Goal: Task Accomplishment & Management: Use online tool/utility

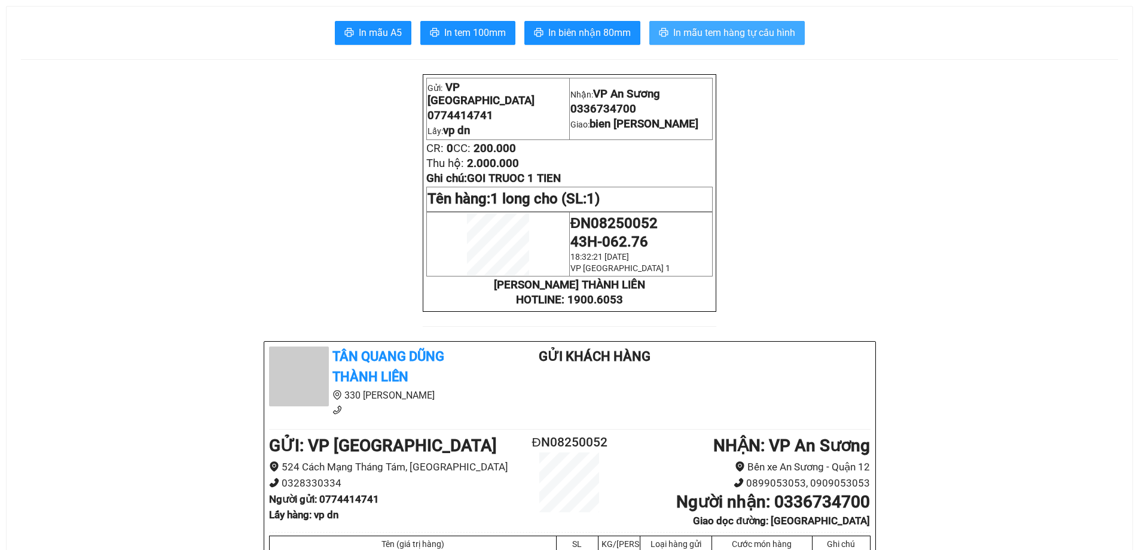
click at [717, 32] on span "In mẫu tem hàng tự cấu hình" at bounding box center [735, 32] width 122 height 15
click at [742, 34] on span "In mẫu tem hàng tự cấu hình" at bounding box center [735, 32] width 122 height 15
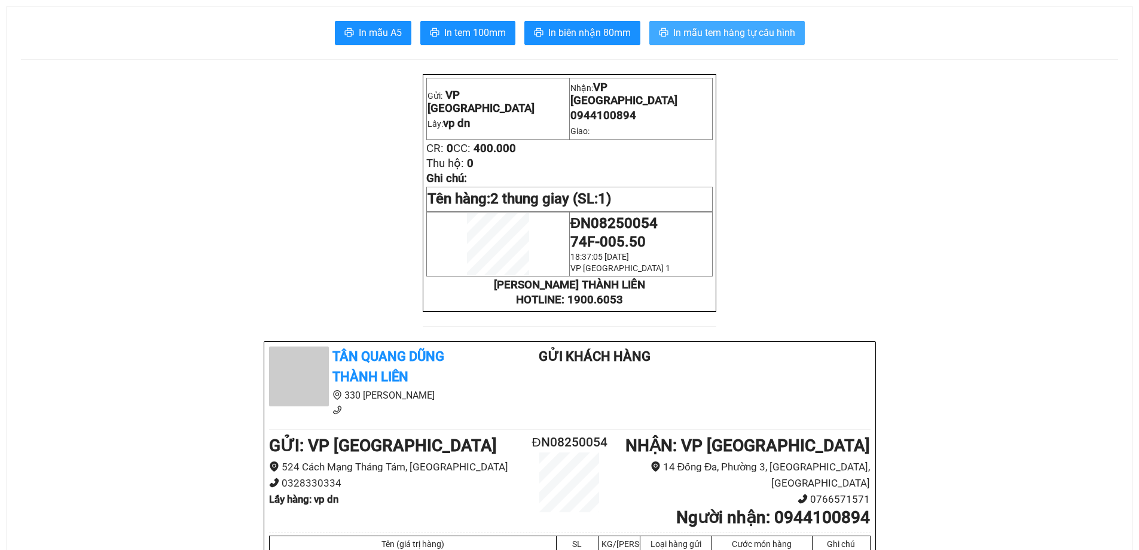
click at [710, 31] on span "In mẫu tem hàng tự cấu hình" at bounding box center [735, 32] width 122 height 15
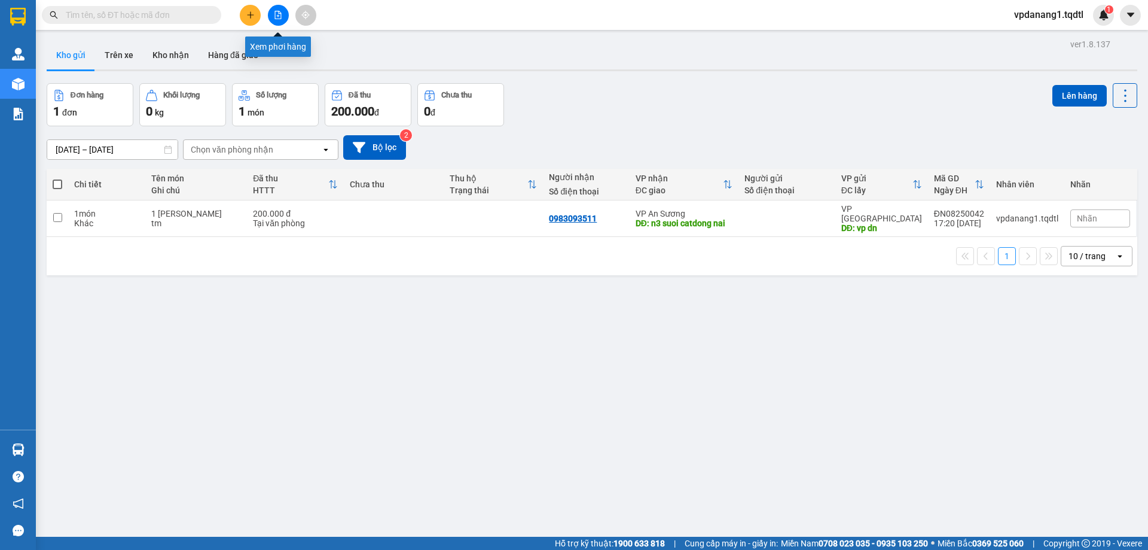
click at [276, 13] on icon "file-add" at bounding box center [278, 15] width 8 height 8
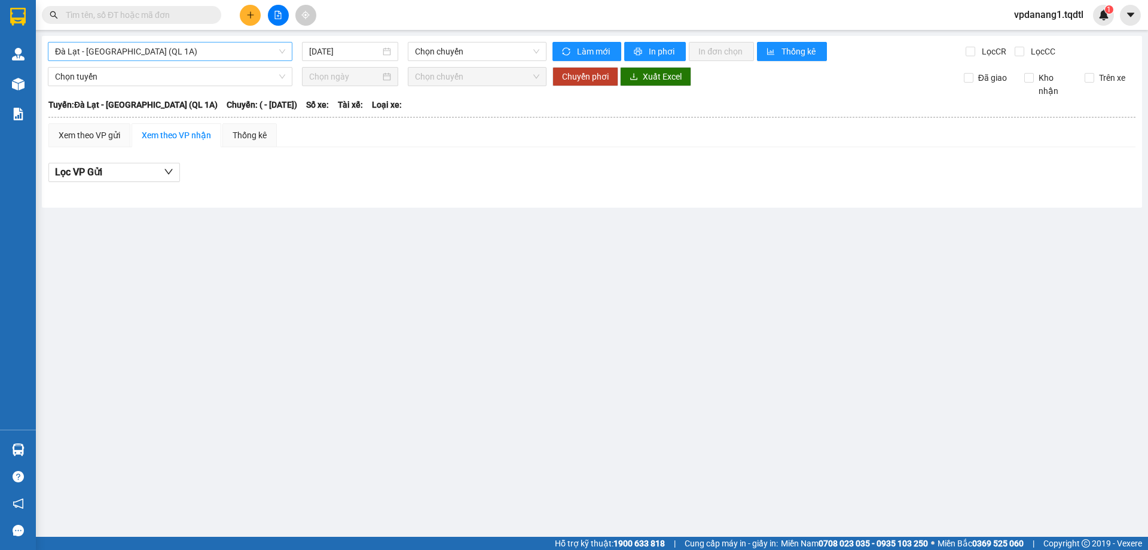
click at [196, 59] on span "Đà Lạt - Sài Gòn (QL 1A)" at bounding box center [170, 51] width 230 height 18
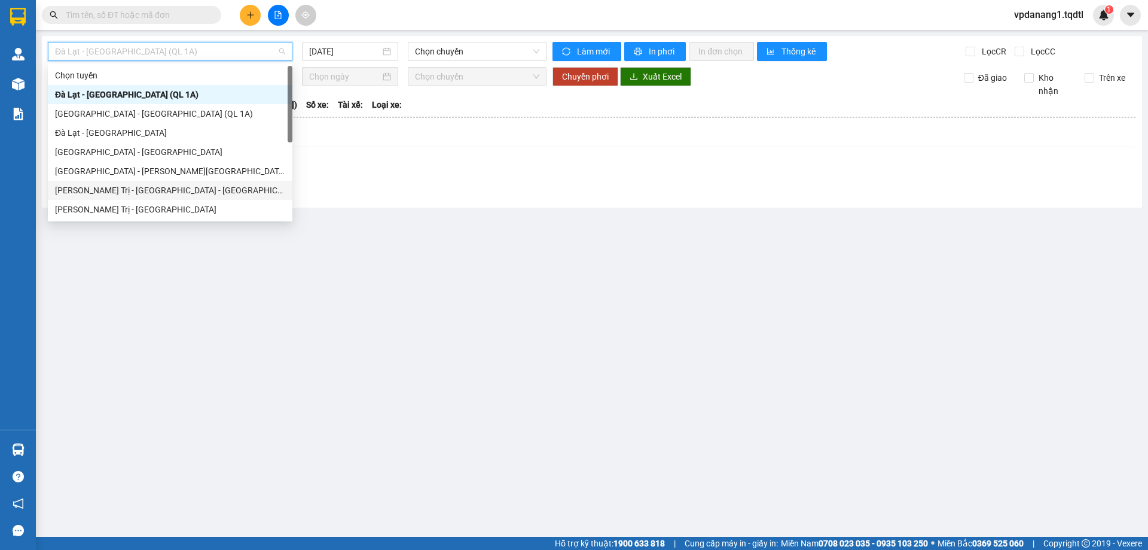
click at [193, 190] on div "Quảng Trị - Huế - Đà Nẵng - Vũng Tàu" at bounding box center [170, 190] width 230 height 13
type input "[DATE]"
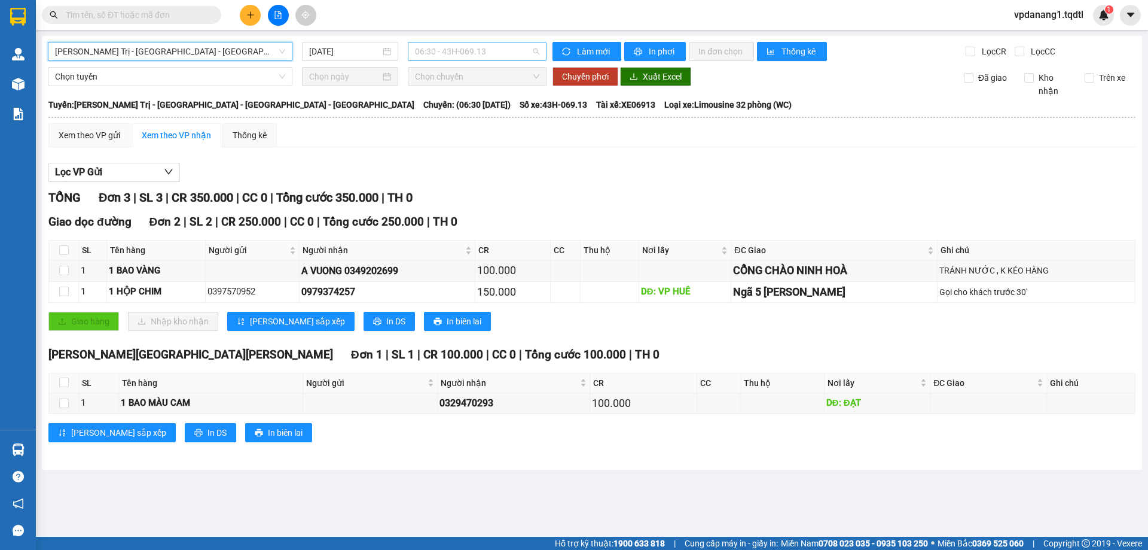
drag, startPoint x: 482, startPoint y: 52, endPoint x: 490, endPoint y: 51, distance: 8.4
click at [483, 51] on span "06:30 - 43H-069.13" at bounding box center [477, 51] width 124 height 18
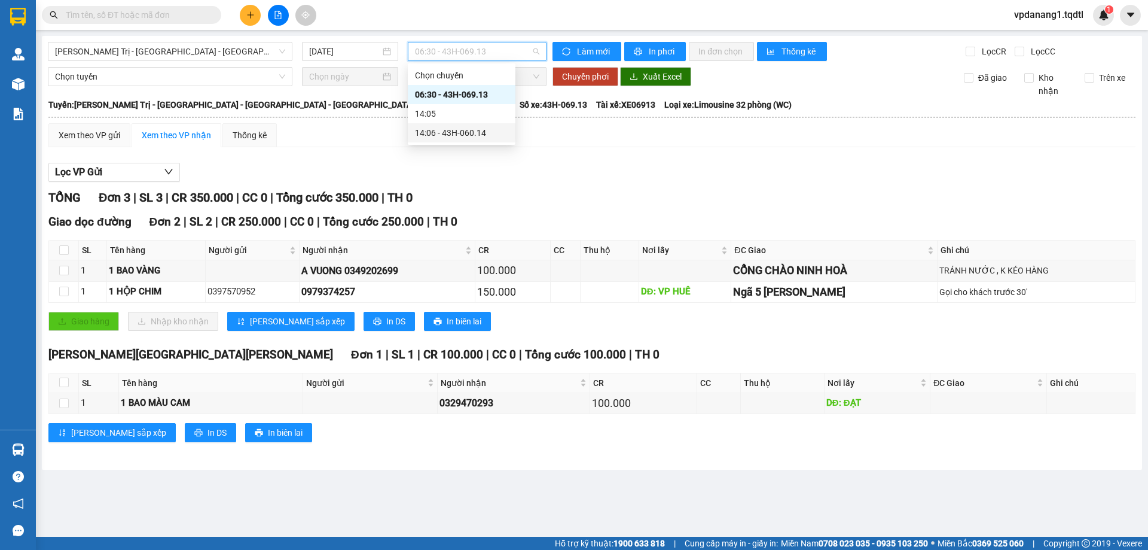
click at [487, 136] on div "14:06 - 43H-060.14" at bounding box center [461, 132] width 93 height 13
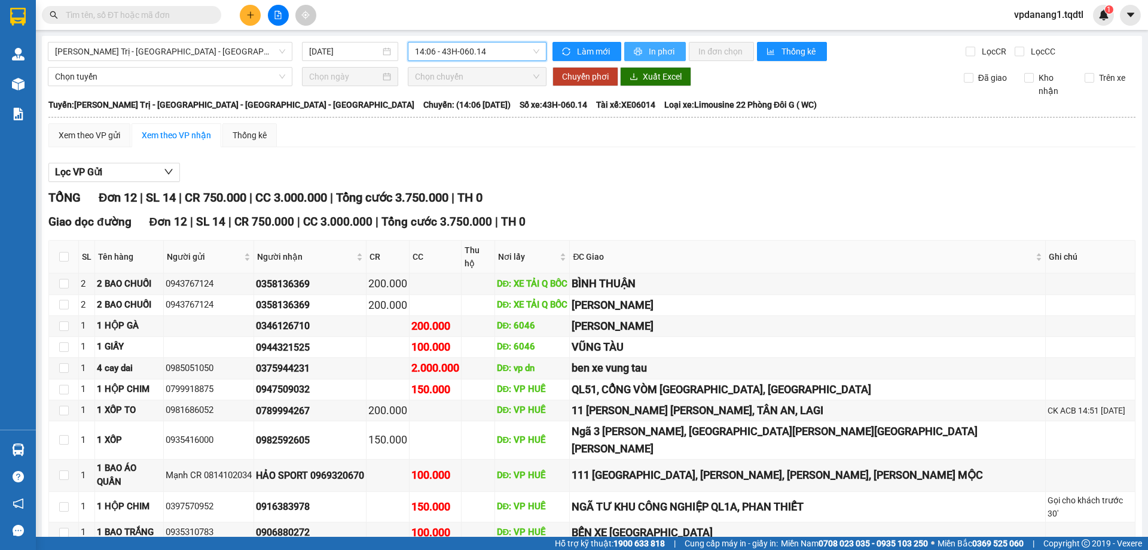
click at [653, 50] on span "In phơi" at bounding box center [663, 51] width 28 height 13
click at [204, 51] on span "Quảng Trị - Huế - Đà Nẵng - Vũng Tàu" at bounding box center [170, 51] width 230 height 18
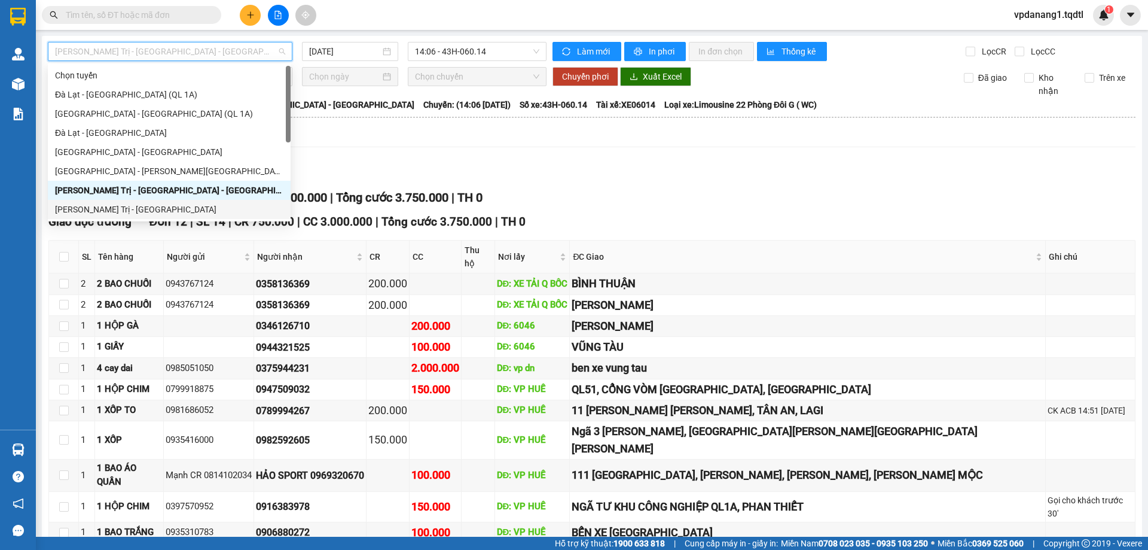
click at [130, 210] on div "Quảng Trị - Sài Gòn" at bounding box center [169, 209] width 228 height 13
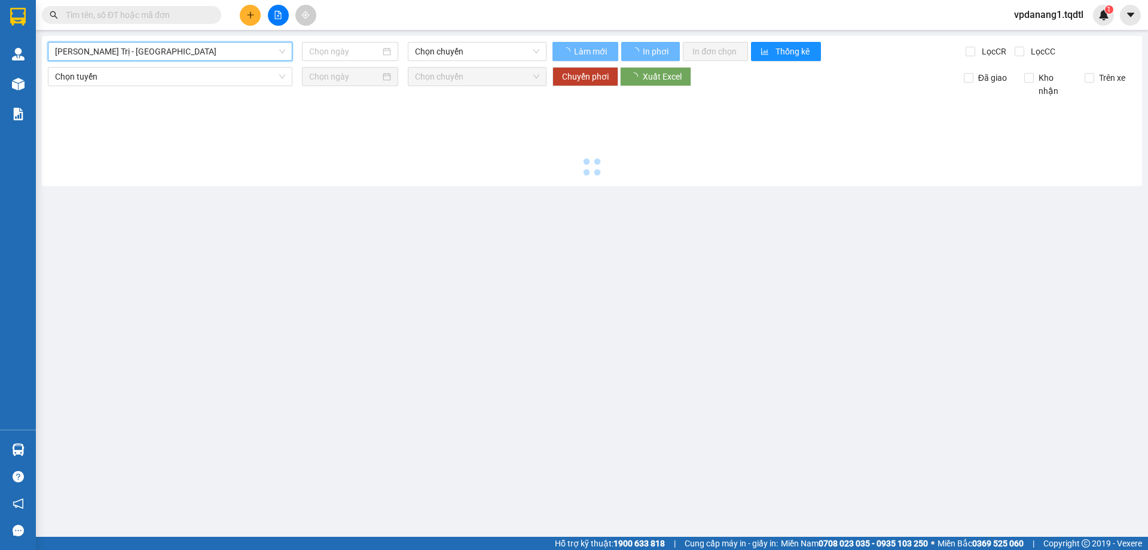
type input "[DATE]"
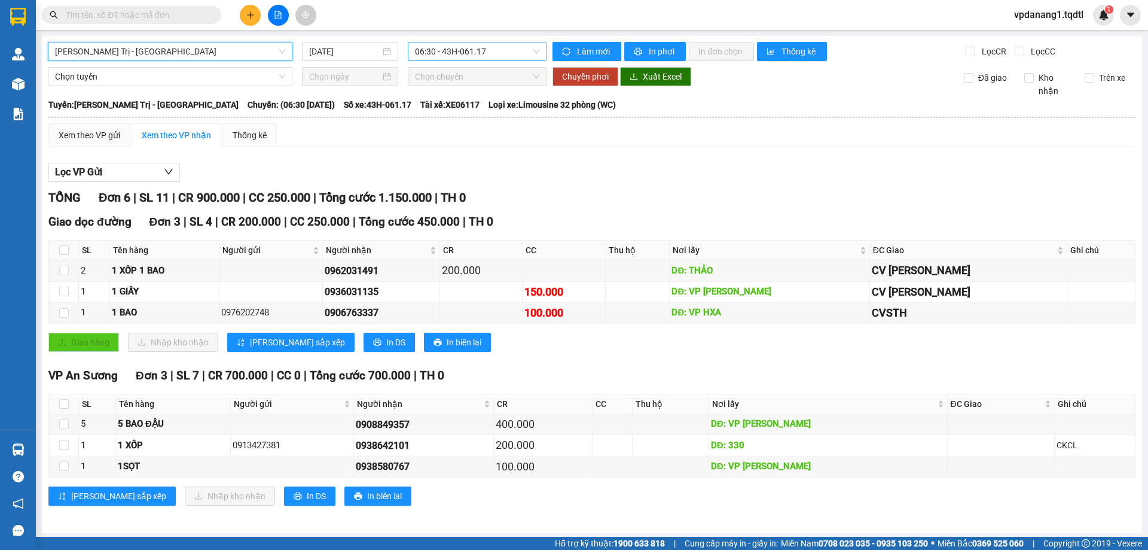
click at [491, 53] on span "06:30 - 43H-061.17" at bounding box center [477, 51] width 124 height 18
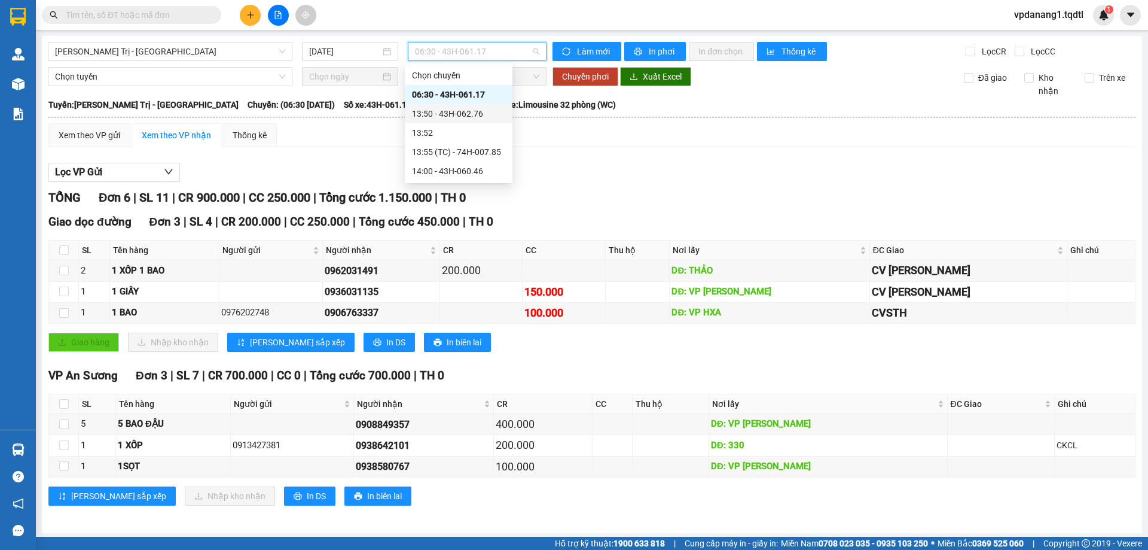
click at [487, 111] on div "13:50 - 43H-062.76" at bounding box center [458, 113] width 93 height 13
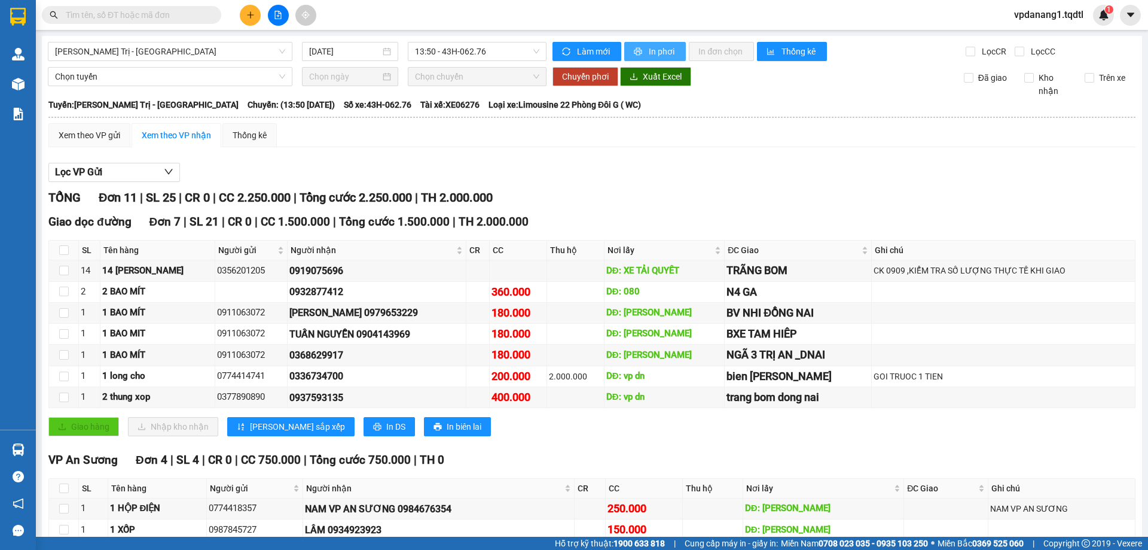
click at [649, 50] on span "In phơi" at bounding box center [663, 51] width 28 height 13
click at [499, 47] on span "13:50 - 43H-062.76" at bounding box center [477, 51] width 124 height 18
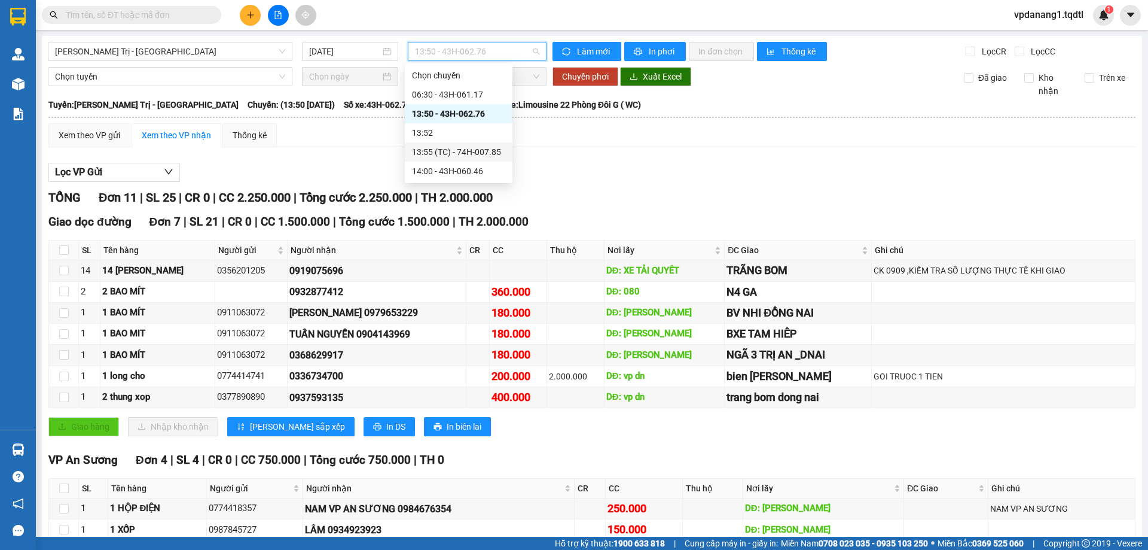
click at [492, 152] on div "13:55 (TC) - 74H-007.85" at bounding box center [458, 151] width 93 height 13
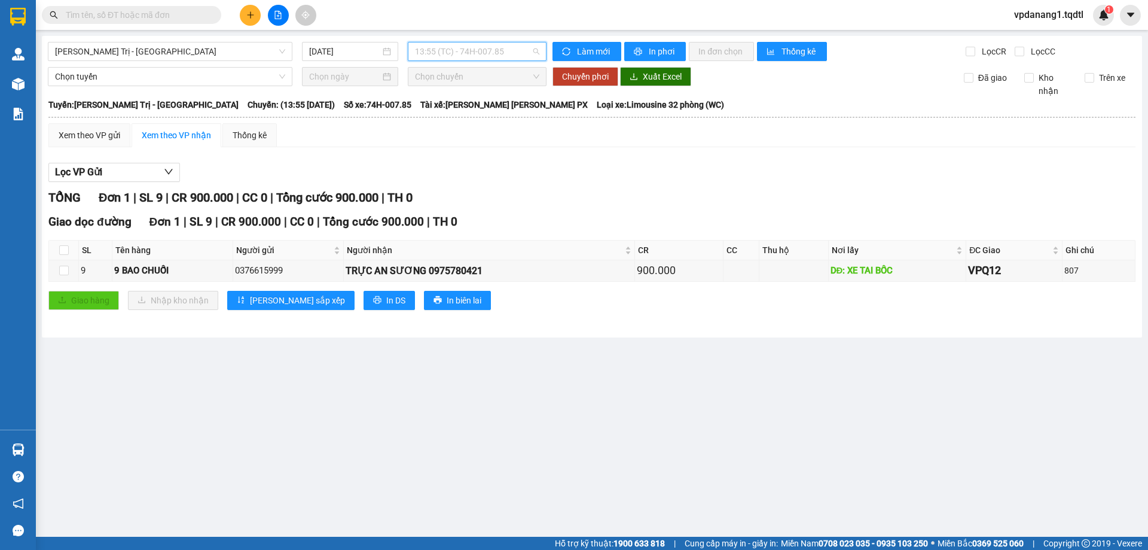
drag, startPoint x: 520, startPoint y: 46, endPoint x: 514, endPoint y: 47, distance: 6.1
click at [519, 46] on span "13:55 (TC) - 74H-007.85" at bounding box center [477, 51] width 124 height 18
click at [479, 169] on div "14:00 - 43H-060.46" at bounding box center [461, 170] width 93 height 13
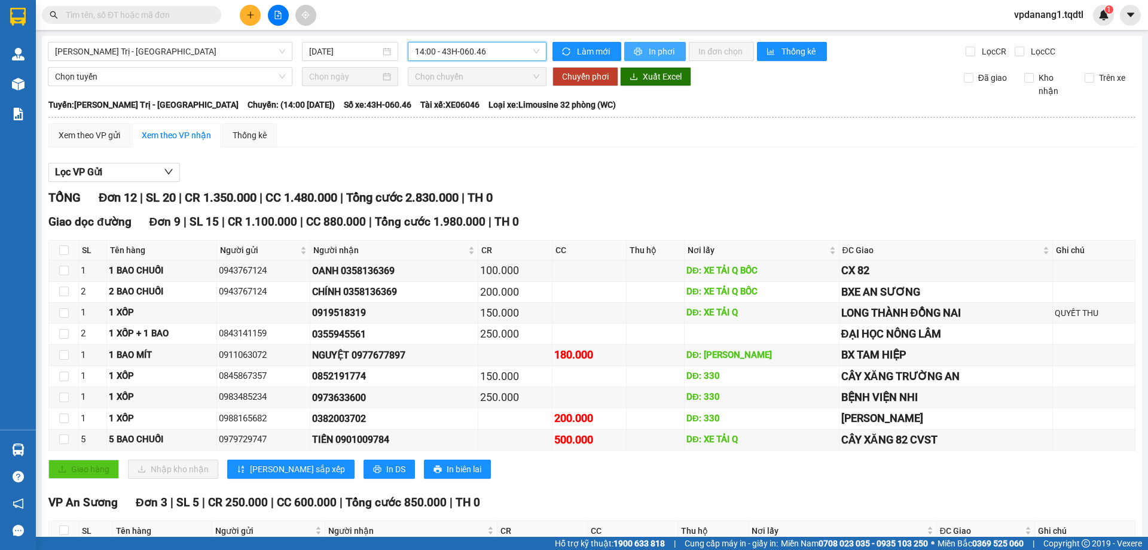
click at [657, 50] on span "In phơi" at bounding box center [663, 51] width 28 height 13
click at [168, 54] on span "Quảng Trị - Sài Gòn" at bounding box center [170, 51] width 230 height 18
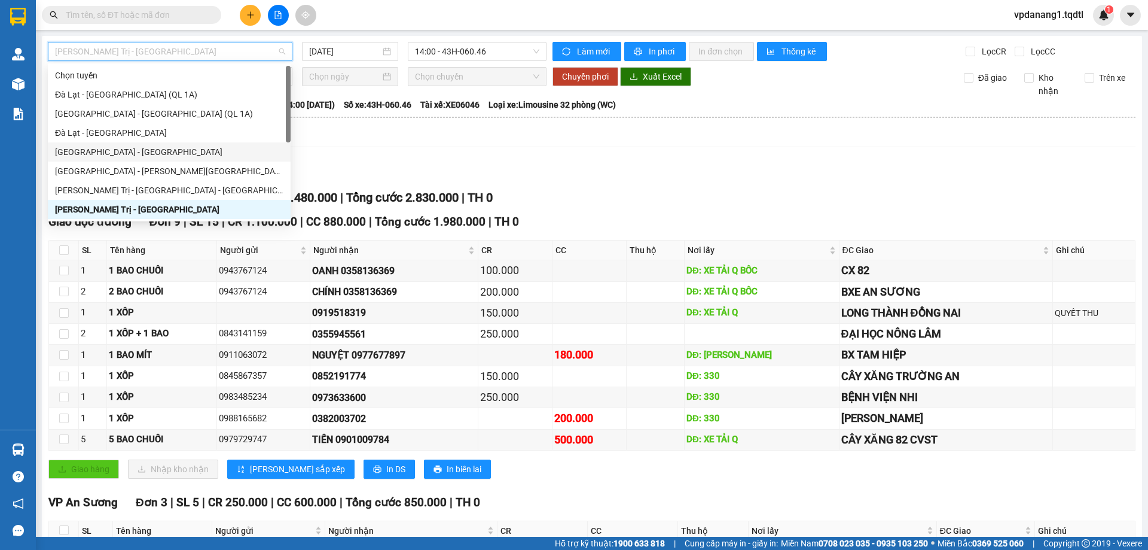
scroll to position [120, 0]
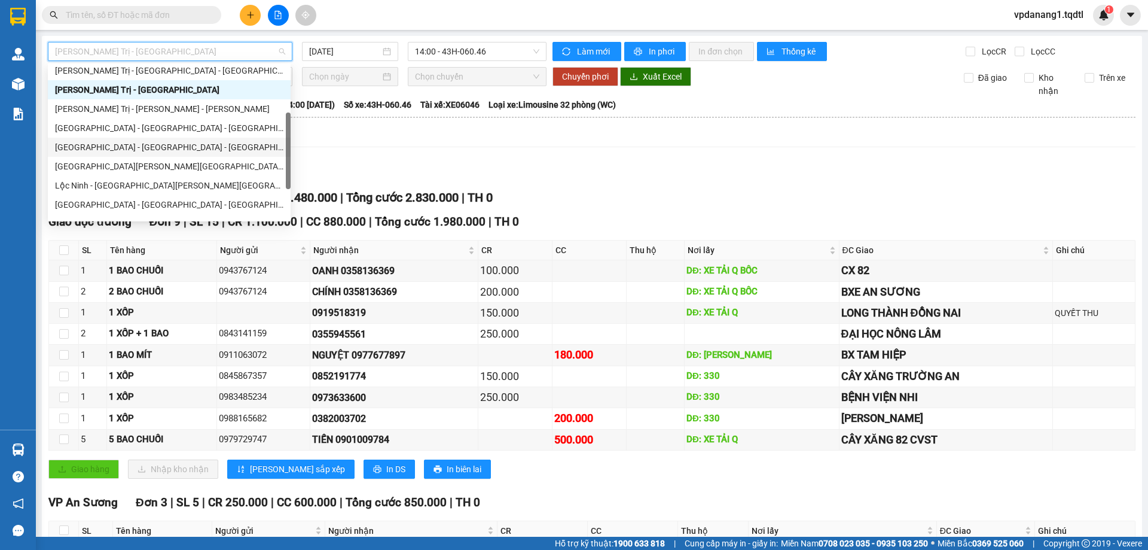
click at [160, 151] on div "Đà Nẵng - Nha Trang - Đà Lạt" at bounding box center [169, 147] width 228 height 13
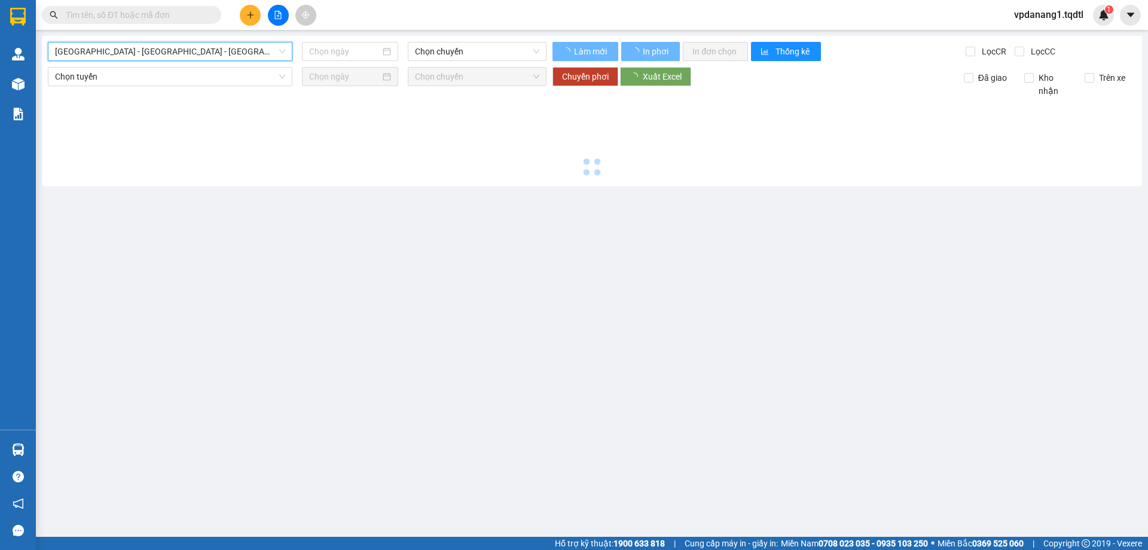
type input "[DATE]"
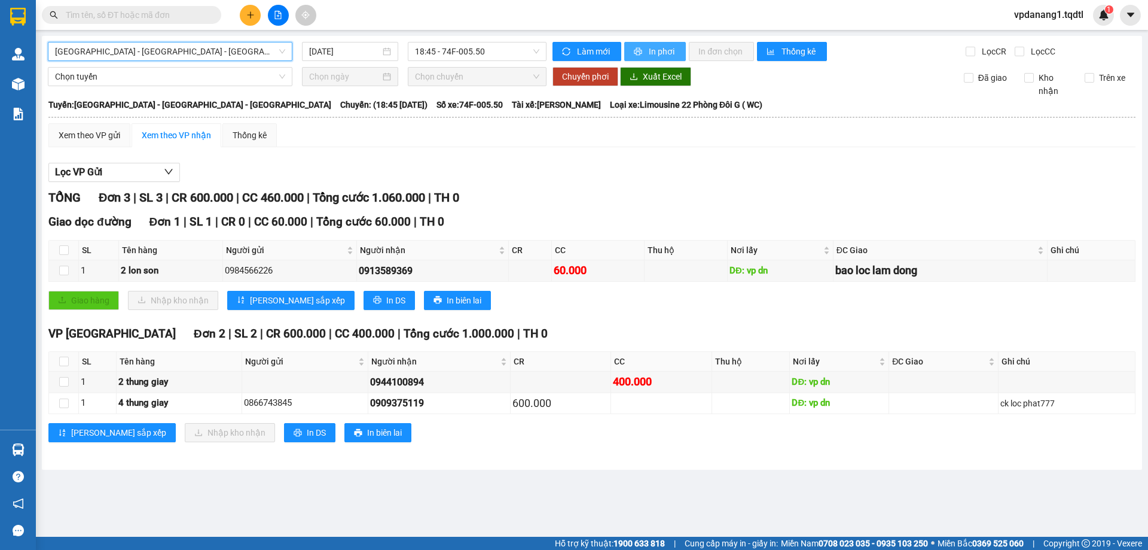
click at [659, 52] on span "In phơi" at bounding box center [663, 51] width 28 height 13
click at [173, 51] on span "Đà Nẵng - Nha Trang - Đà Lạt" at bounding box center [170, 51] width 230 height 18
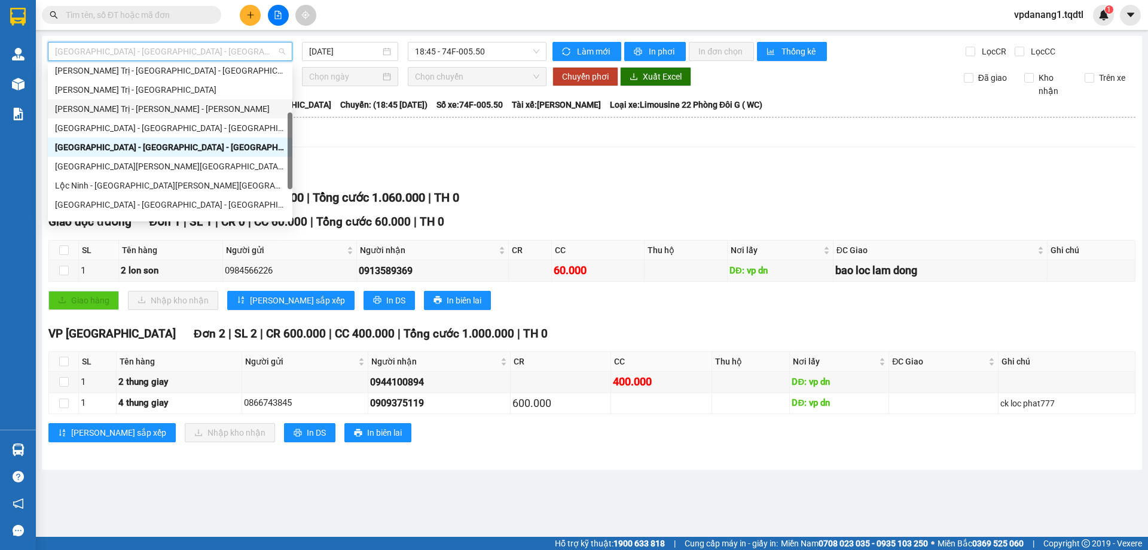
click at [192, 105] on div "Quảng Trị - Bình Dương - Bình Phước" at bounding box center [170, 108] width 230 height 13
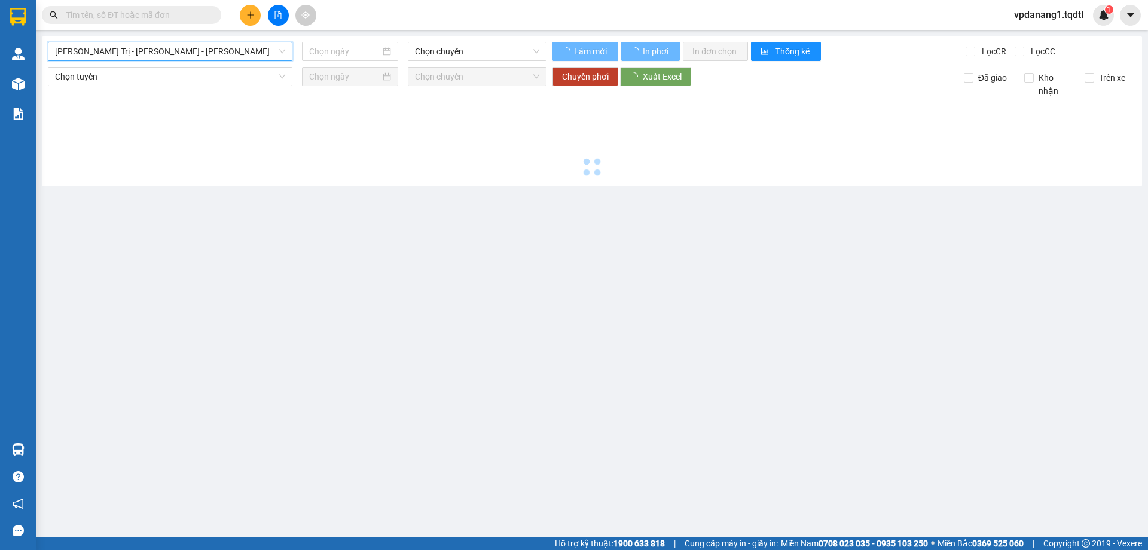
type input "[DATE]"
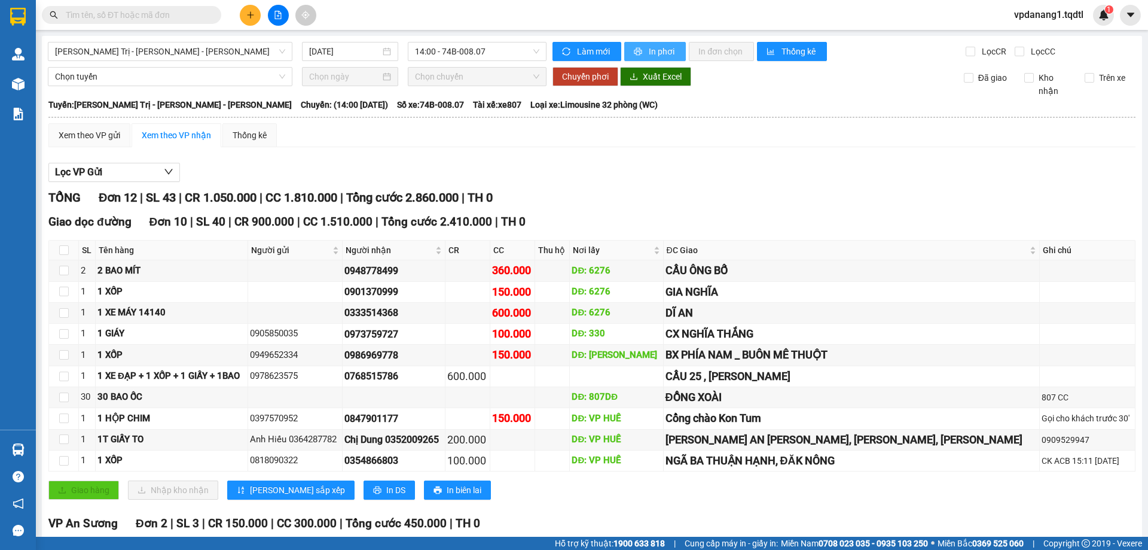
click at [661, 53] on span "In phơi" at bounding box center [663, 51] width 28 height 13
click at [489, 46] on span "14:00 - 74B-008.07" at bounding box center [477, 51] width 124 height 18
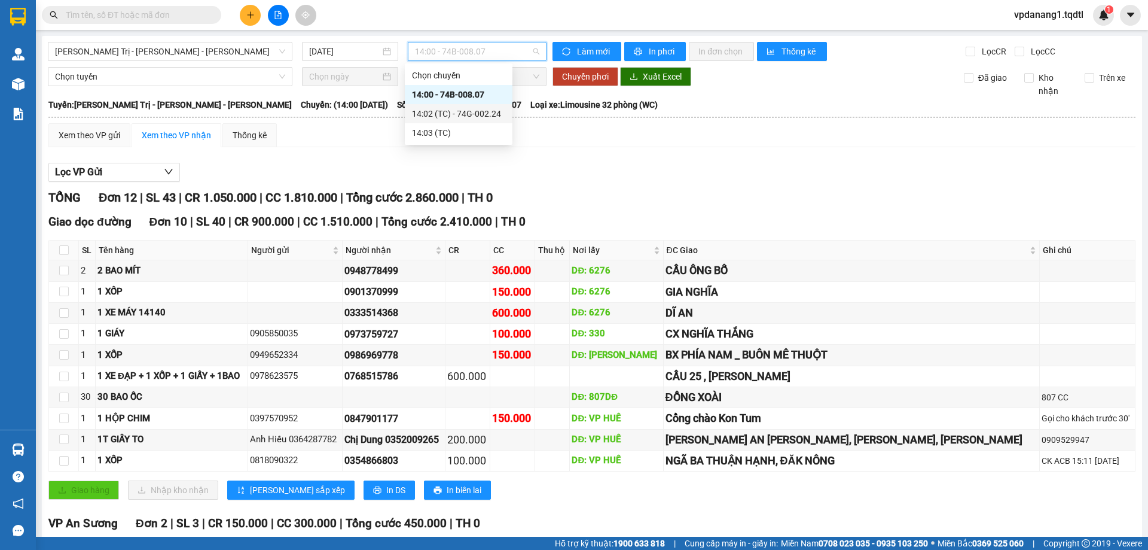
click at [499, 108] on div "14:02 (TC) - 74G-002.24" at bounding box center [458, 113] width 93 height 13
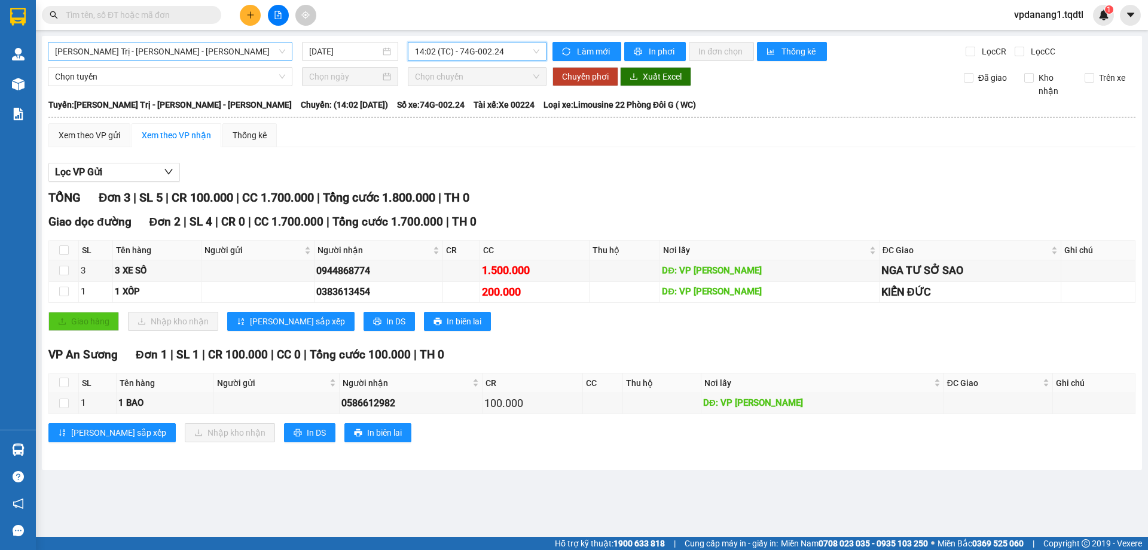
click at [209, 54] on span "Quảng Trị - Bình Dương - Bình Phước" at bounding box center [170, 51] width 230 height 18
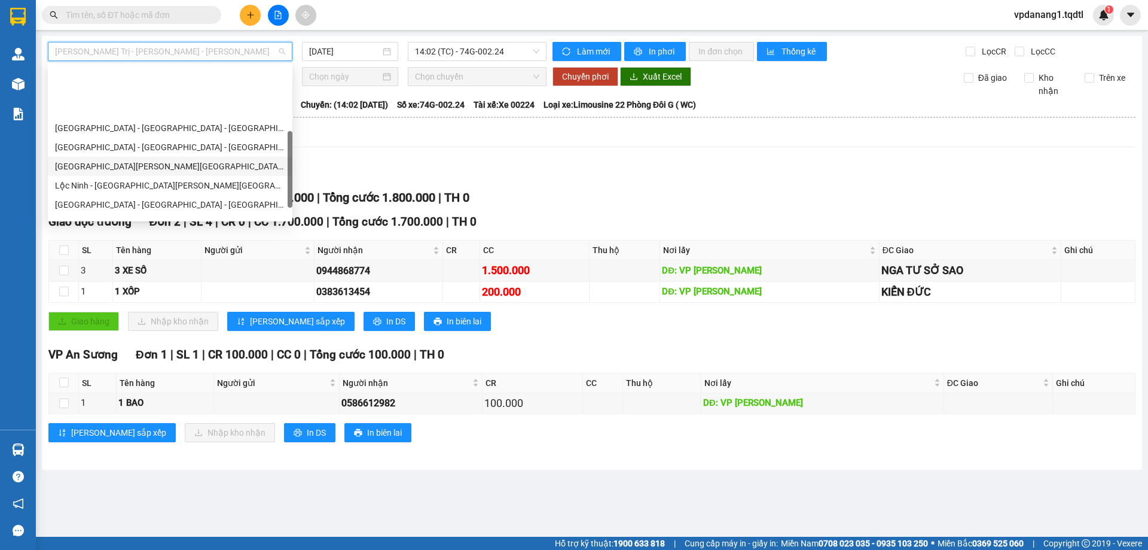
scroll to position [179, 0]
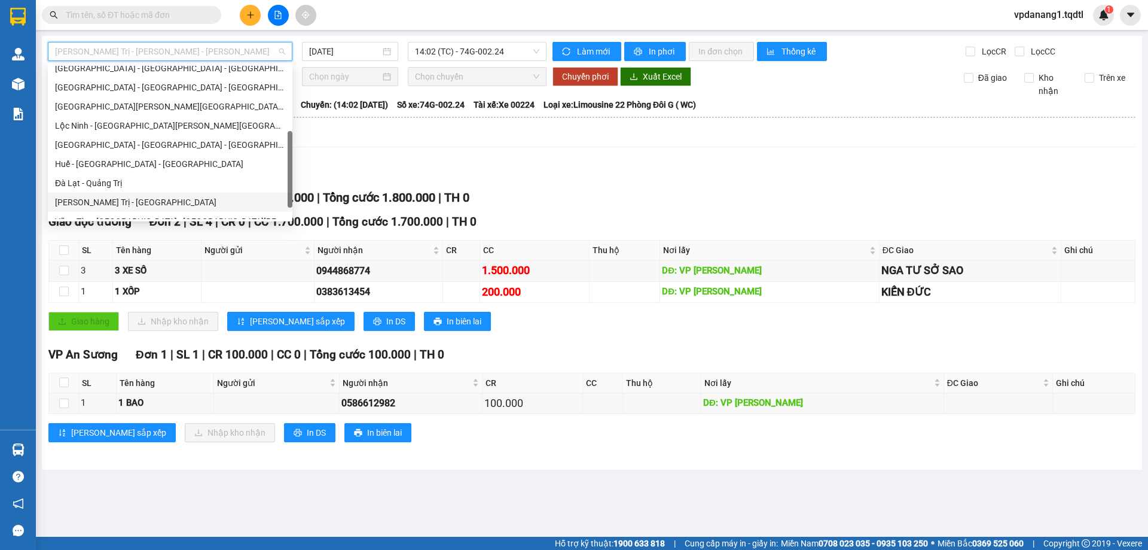
click at [128, 199] on div "Quảng Trị - Đà Lạt" at bounding box center [170, 202] width 230 height 13
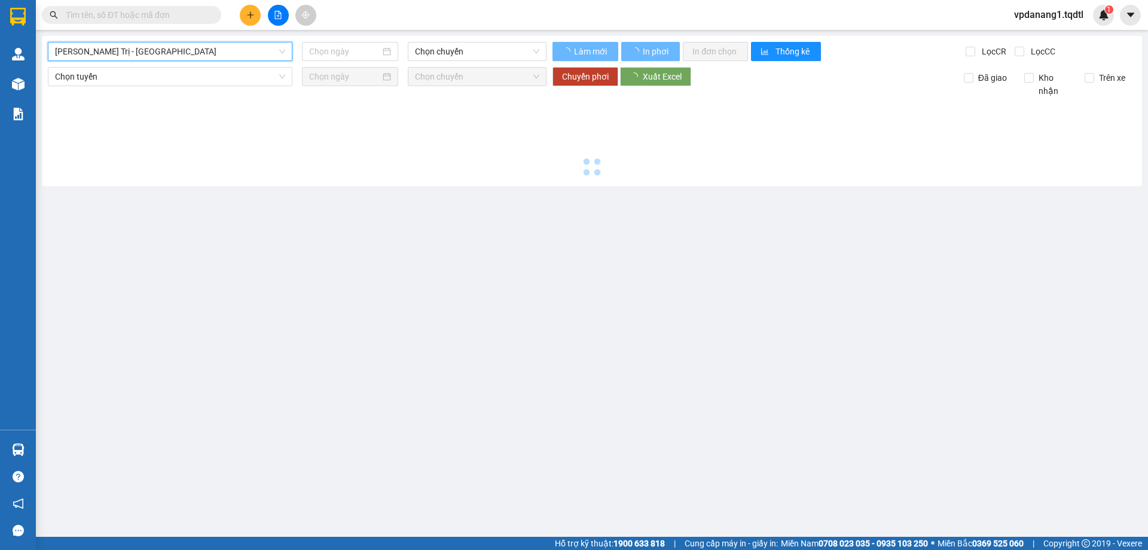
type input "[DATE]"
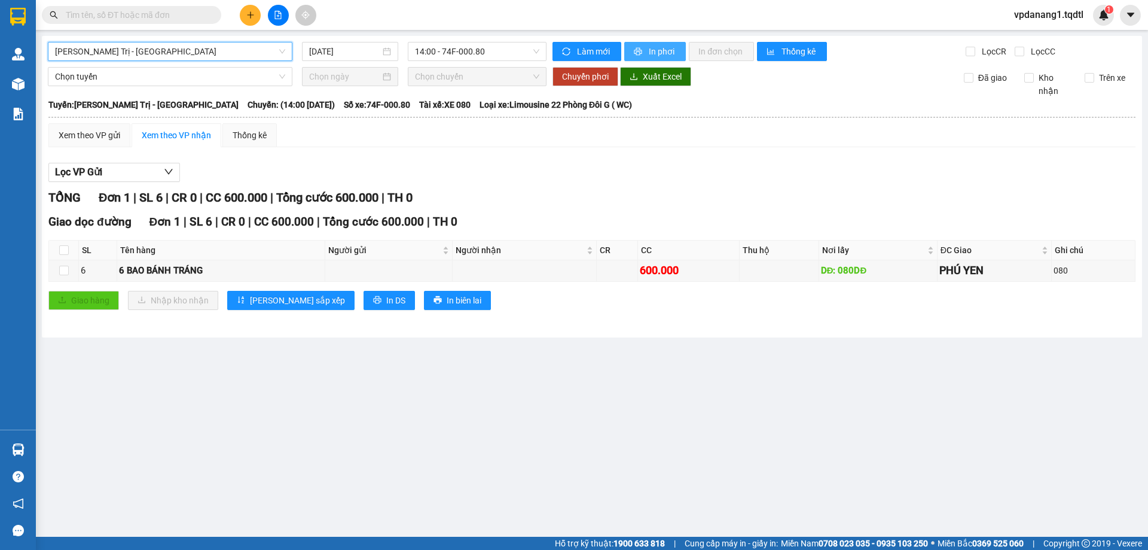
click at [652, 52] on span "In phơi" at bounding box center [663, 51] width 28 height 13
click at [499, 52] on span "14:00 - 74F-000.80" at bounding box center [477, 51] width 124 height 18
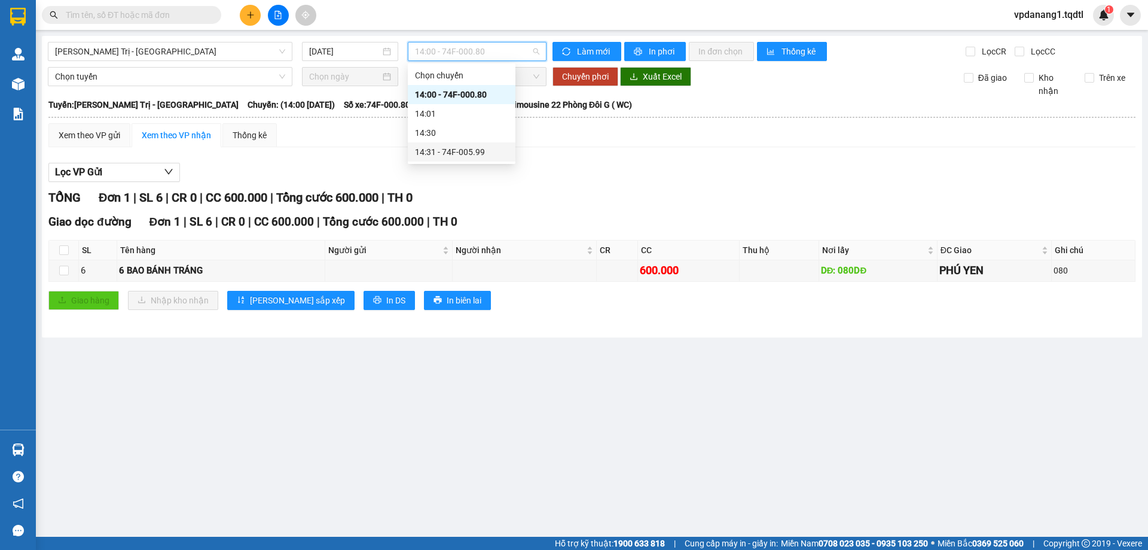
click at [485, 151] on div "14:31 - 74F-005.99" at bounding box center [461, 151] width 93 height 13
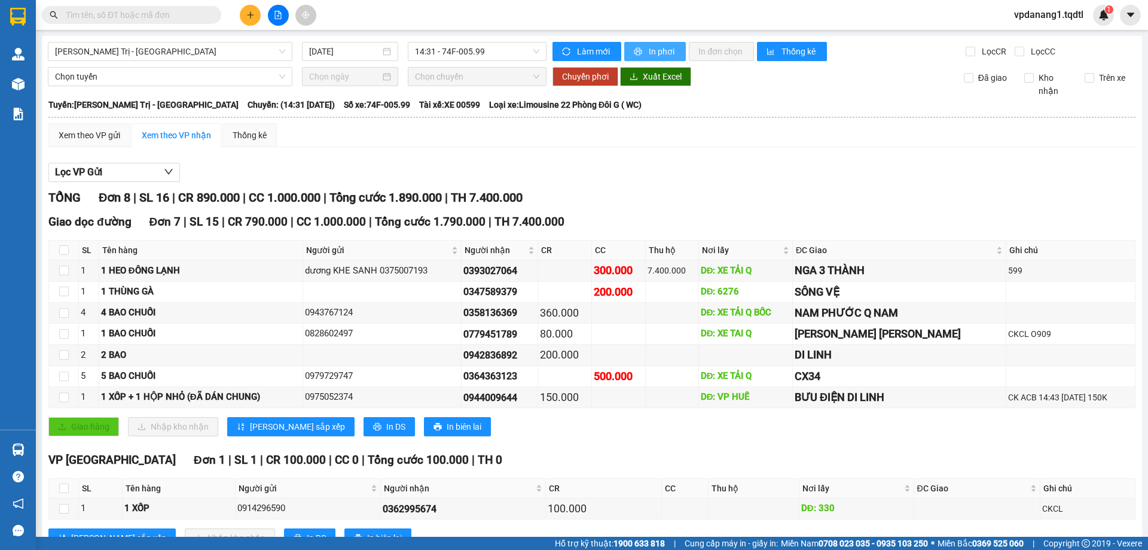
click at [662, 47] on span "In phơi" at bounding box center [663, 51] width 28 height 13
